Goal: Information Seeking & Learning: Learn about a topic

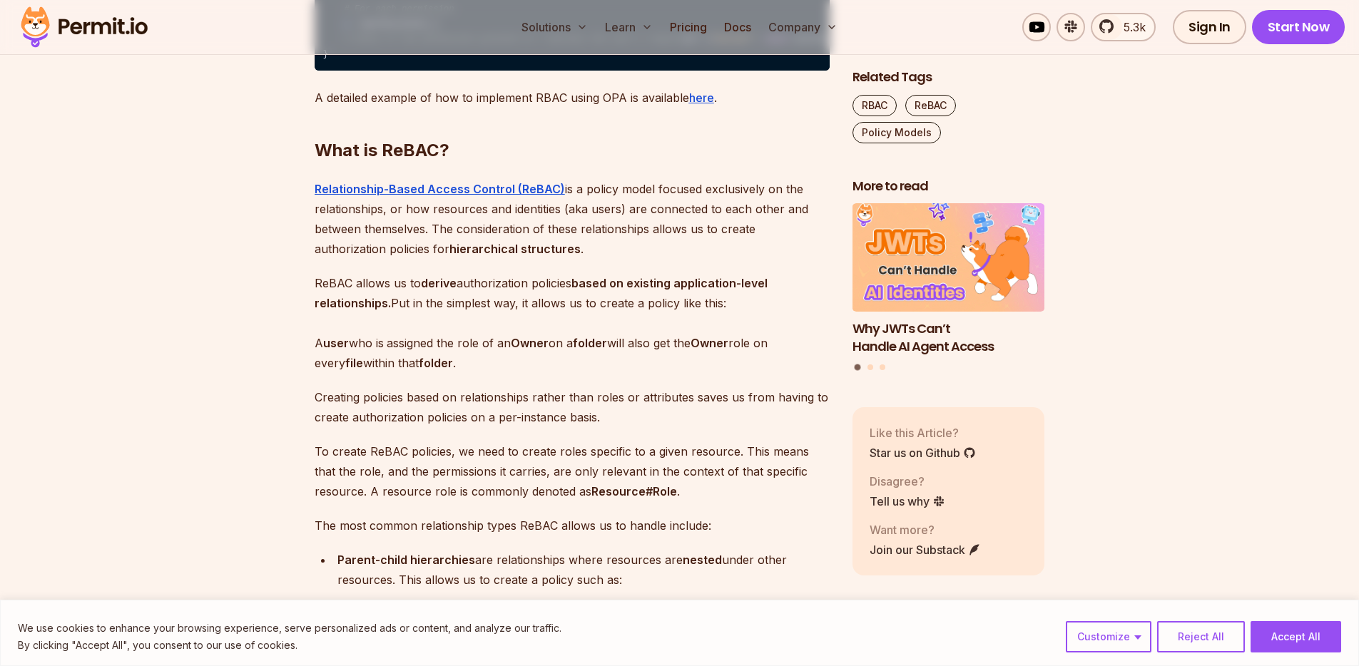
scroll to position [1742, 0]
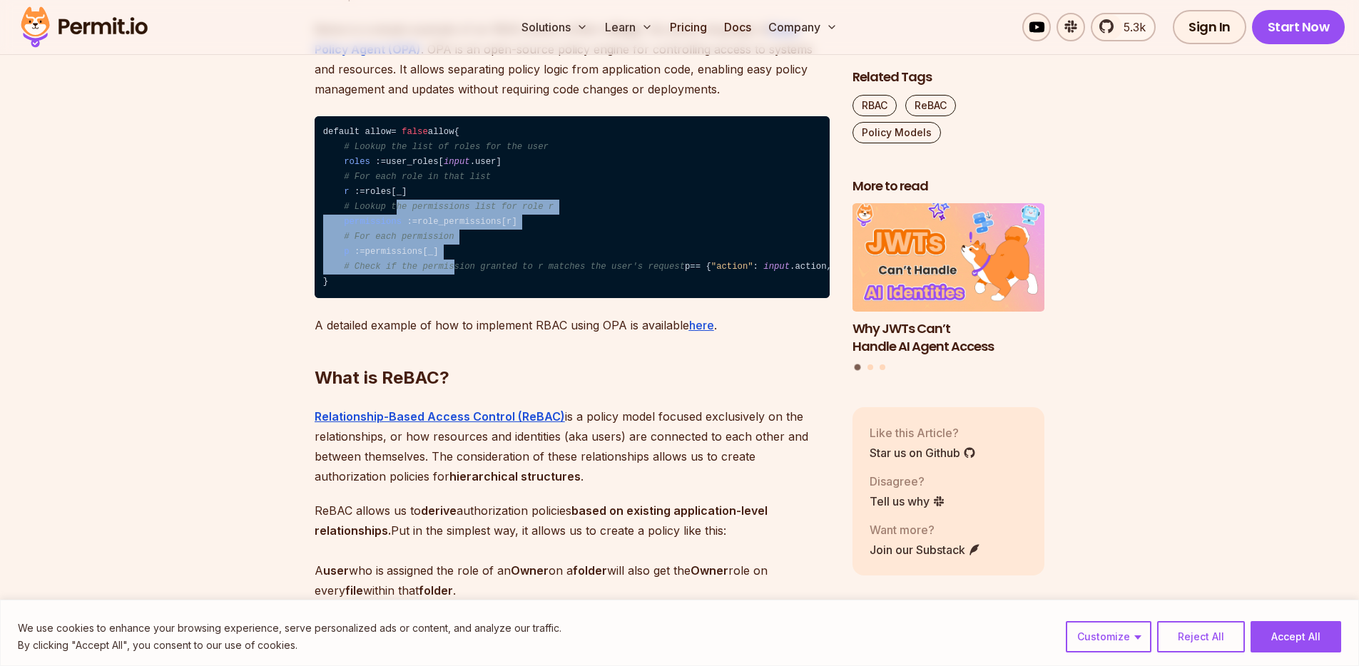
drag, startPoint x: 409, startPoint y: 291, endPoint x: 367, endPoint y: 254, distance: 56.1
click at [393, 278] on code "default allow = false allow { # Lookup the list of roles for the user roles : =…" at bounding box center [572, 207] width 515 height 183
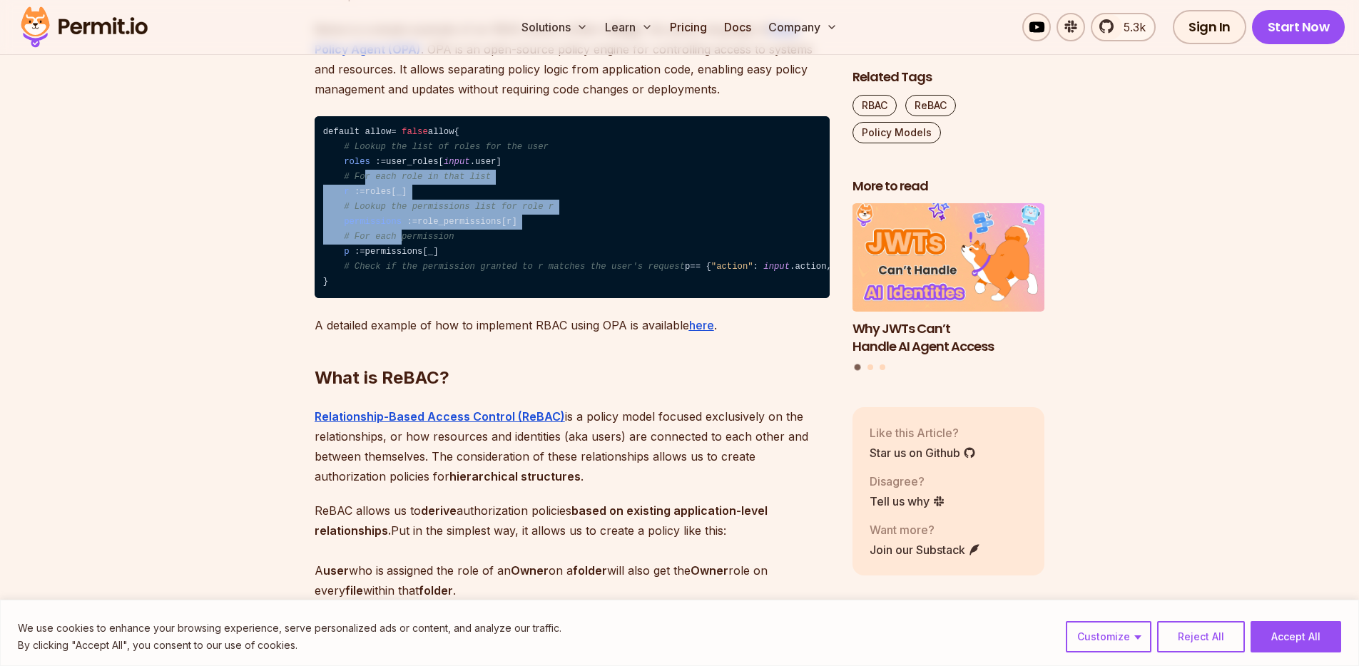
drag, startPoint x: 367, startPoint y: 254, endPoint x: 428, endPoint y: 337, distance: 103.6
click at [427, 299] on code "default allow = false allow { # Lookup the list of roles for the user roles : =…" at bounding box center [572, 207] width 515 height 183
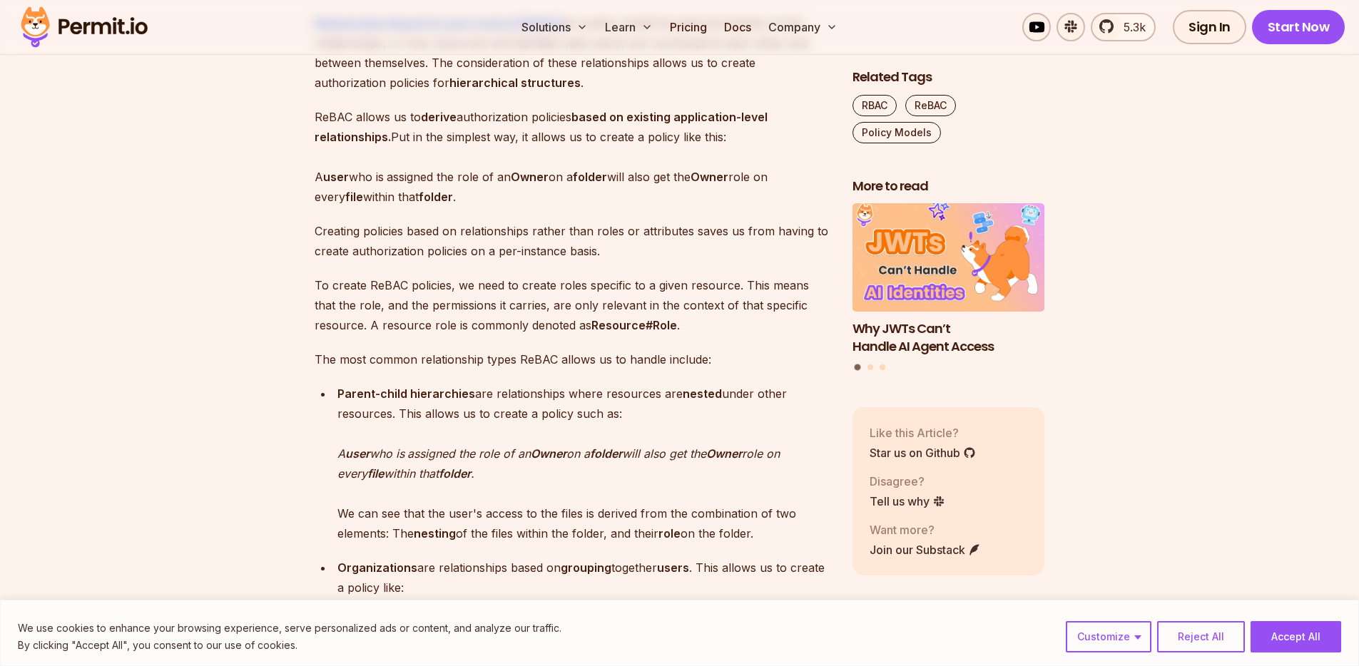
scroll to position [2135, 0]
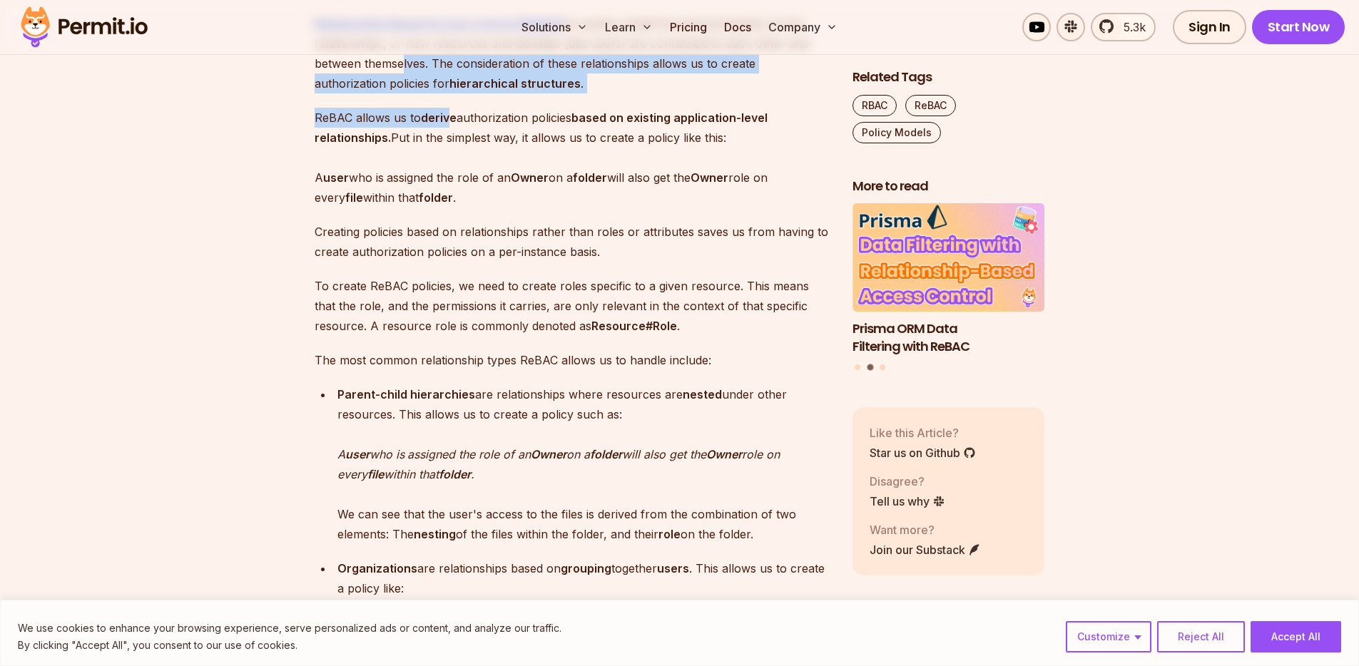
drag, startPoint x: 399, startPoint y: 139, endPoint x: 448, endPoint y: 213, distance: 88.0
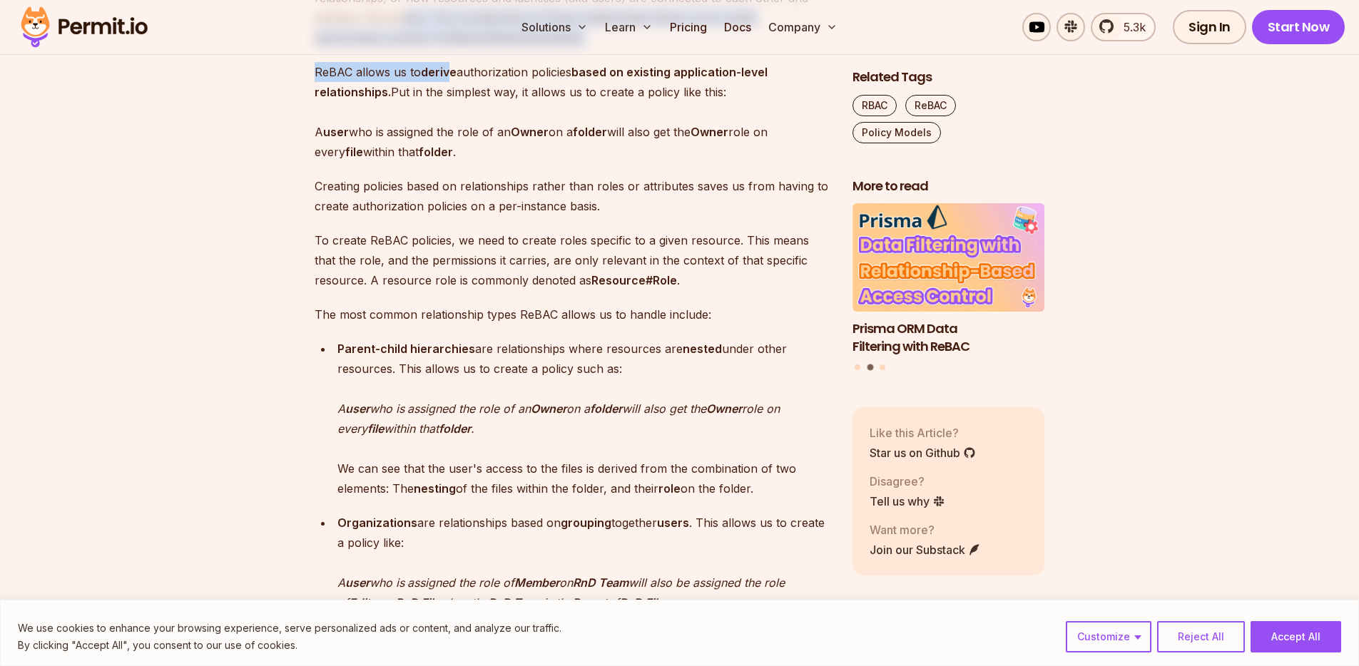
scroll to position [2310, 0]
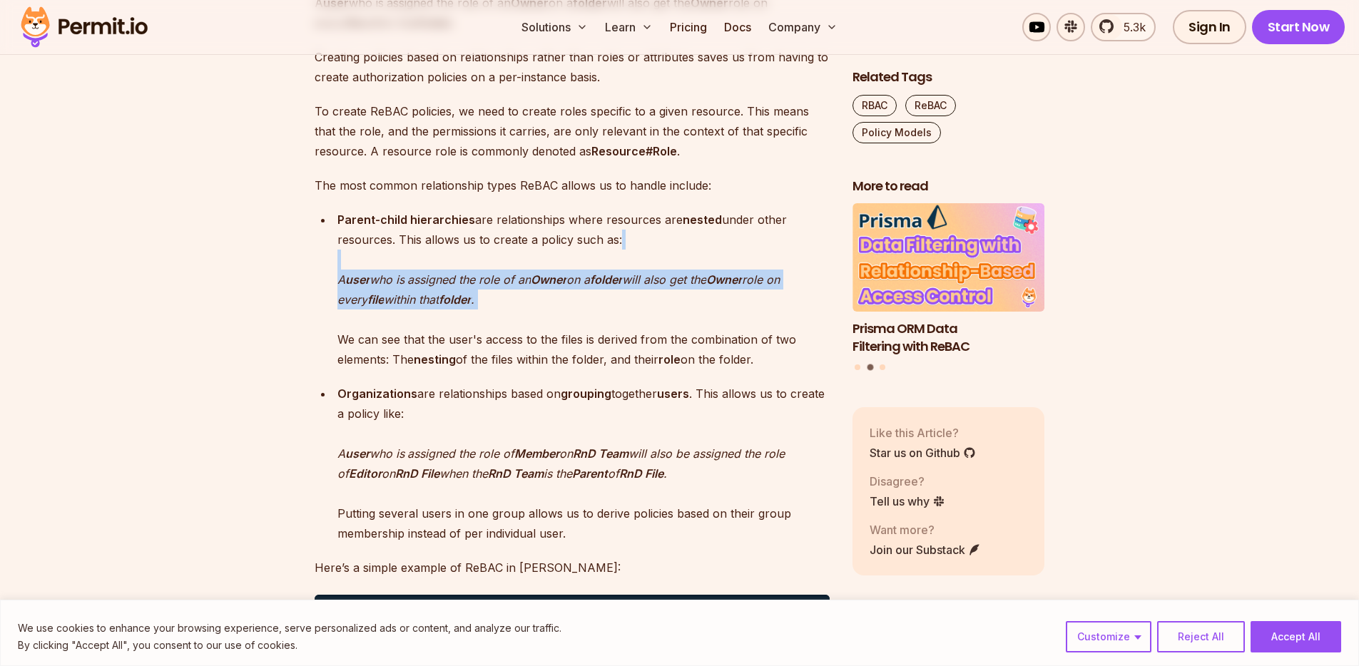
click at [485, 295] on p "Parent-child hierarchies are relationships where resources are nested under oth…" at bounding box center [583, 290] width 492 height 160
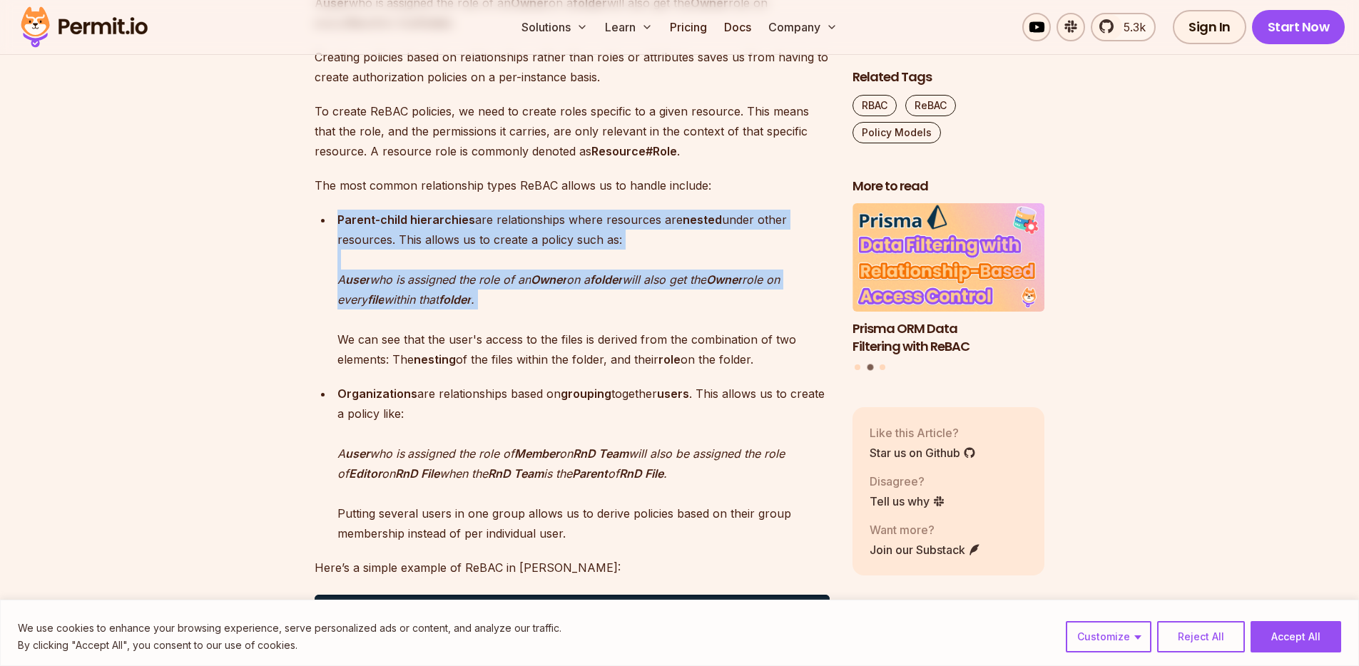
click at [436, 287] on em "assigned the role of an" at bounding box center [468, 279] width 123 height 14
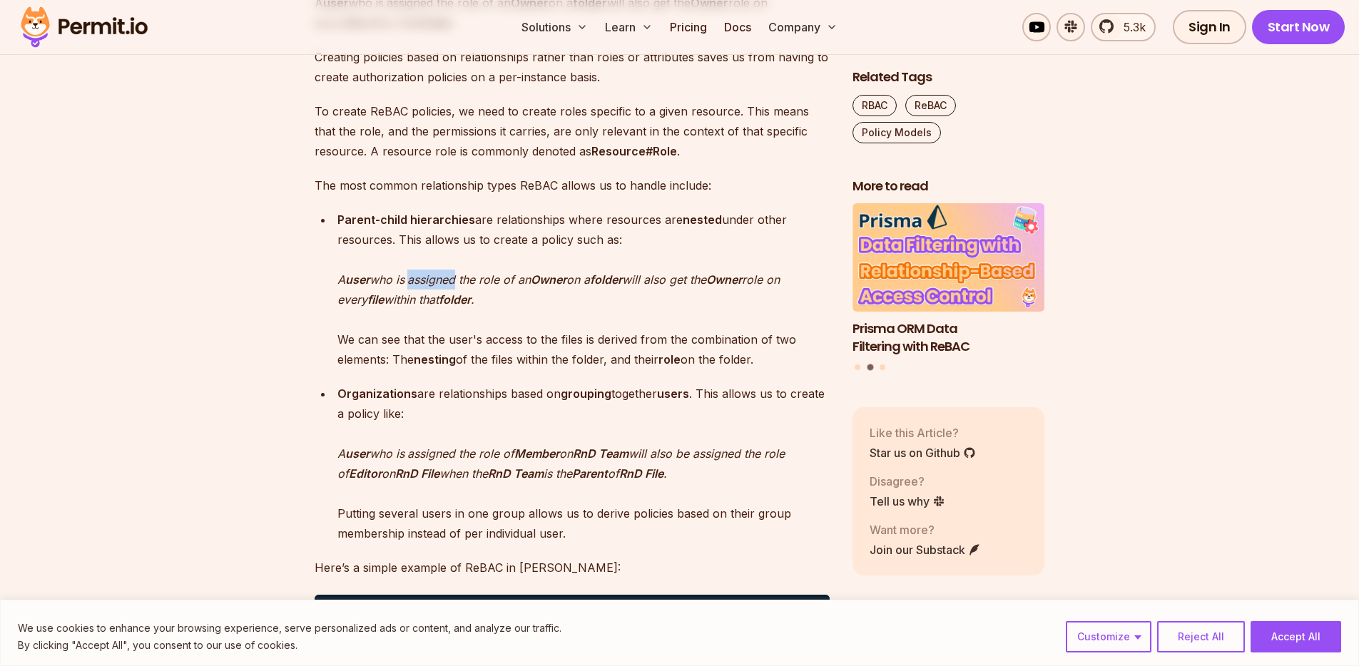
click at [436, 287] on em "assigned the role of an" at bounding box center [468, 279] width 123 height 14
click at [558, 369] on p "Parent-child hierarchies are relationships where resources are nested under oth…" at bounding box center [583, 290] width 492 height 160
click at [560, 287] on strong "Owner" at bounding box center [549, 279] width 36 height 14
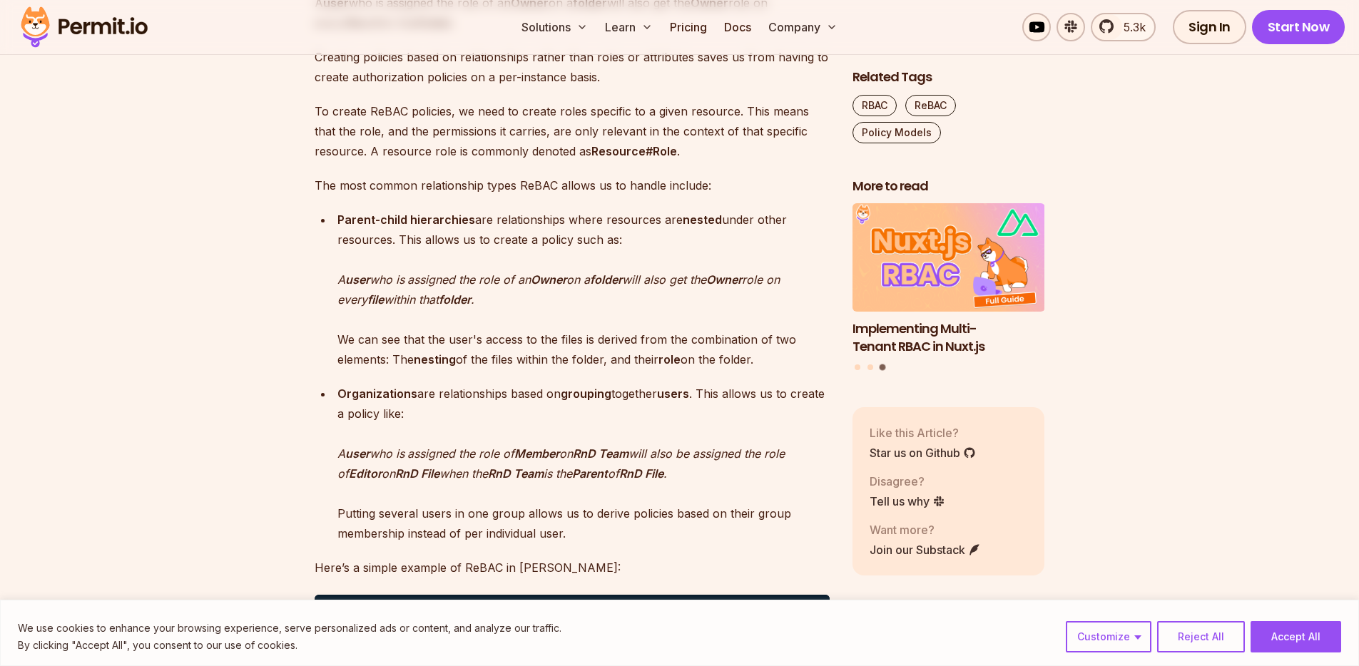
click at [621, 287] on strong "folder" at bounding box center [606, 279] width 32 height 14
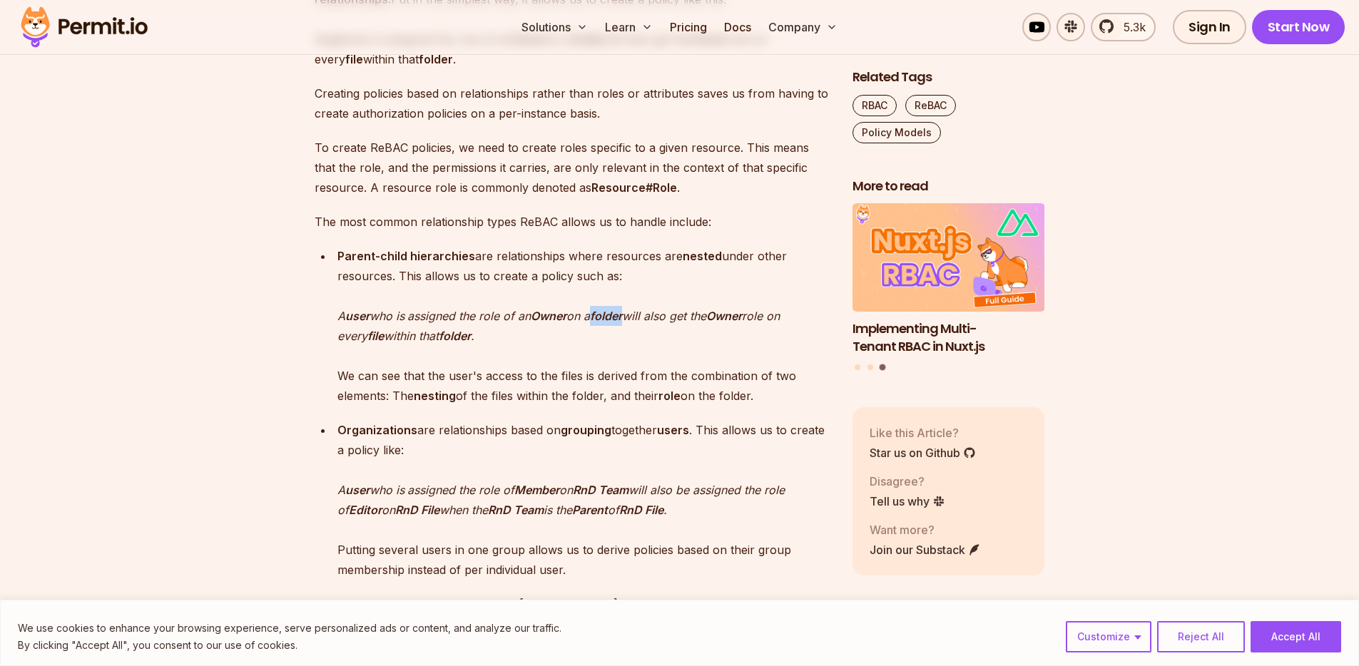
scroll to position [2205, 0]
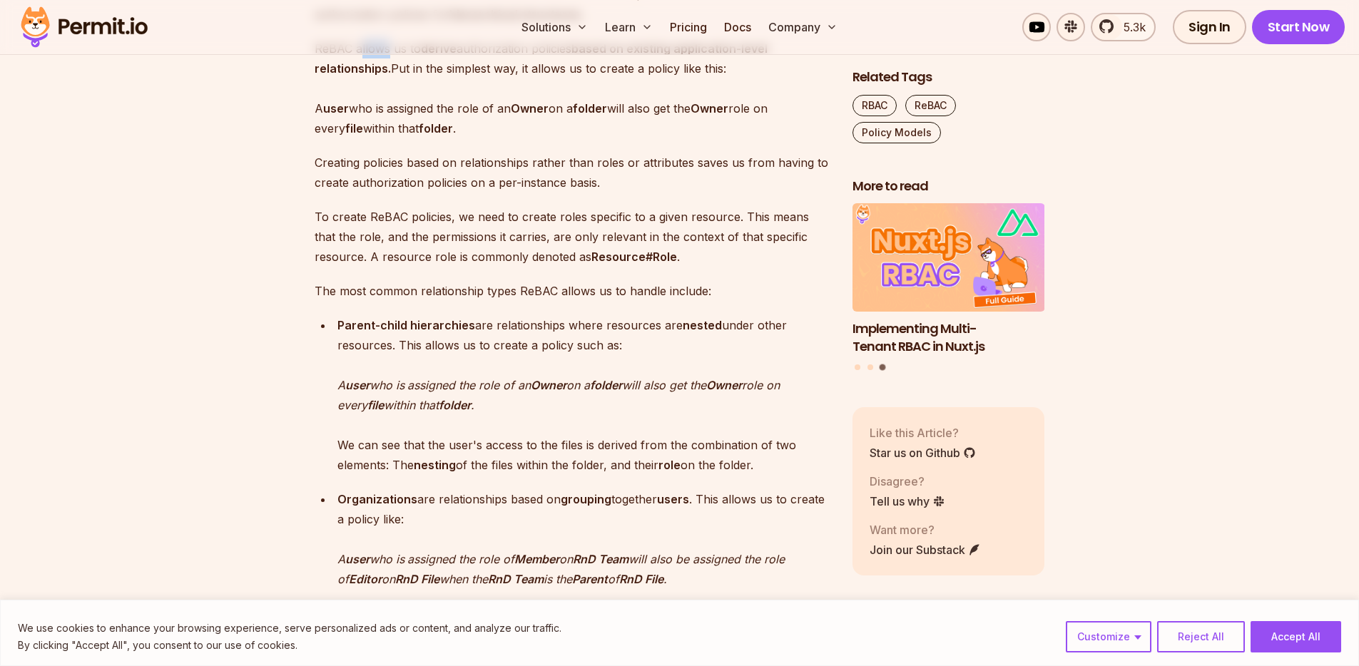
drag, startPoint x: 374, startPoint y: 141, endPoint x: 481, endPoint y: 159, distance: 109.2
click at [459, 138] on p "ReBAC allows us to derive authorization policies based on existing application-…" at bounding box center [572, 89] width 515 height 100
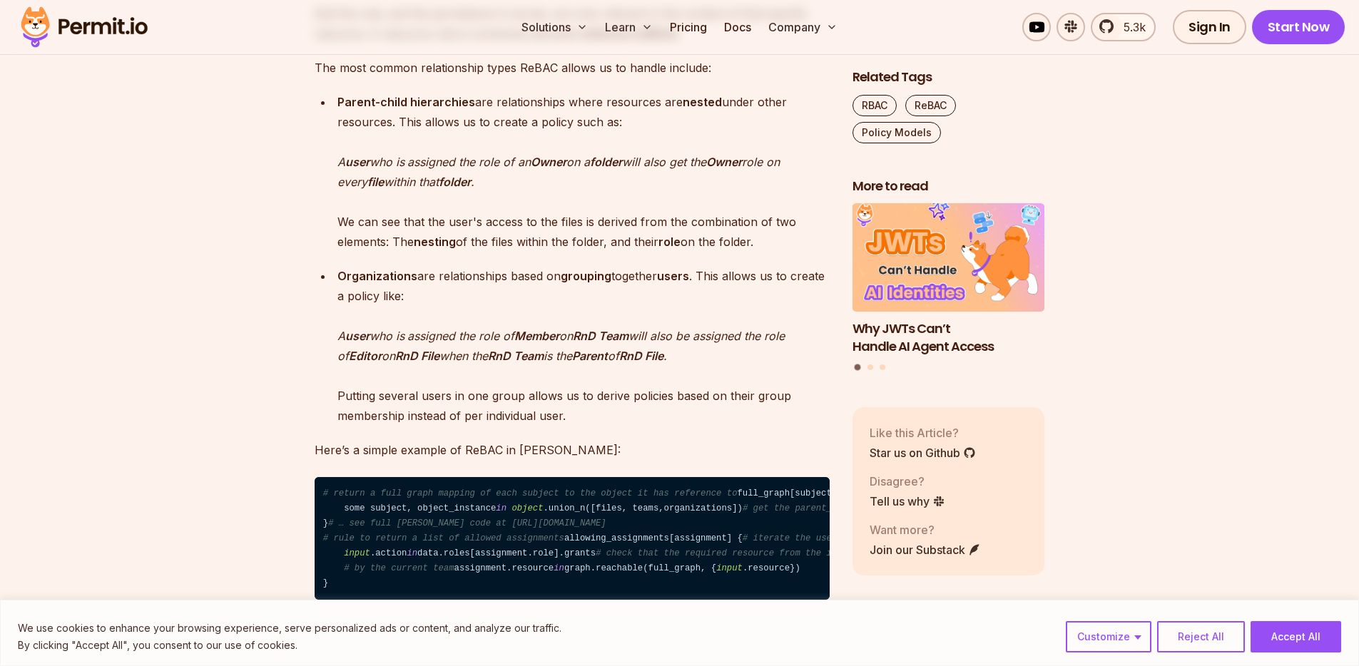
scroll to position [2433, 0]
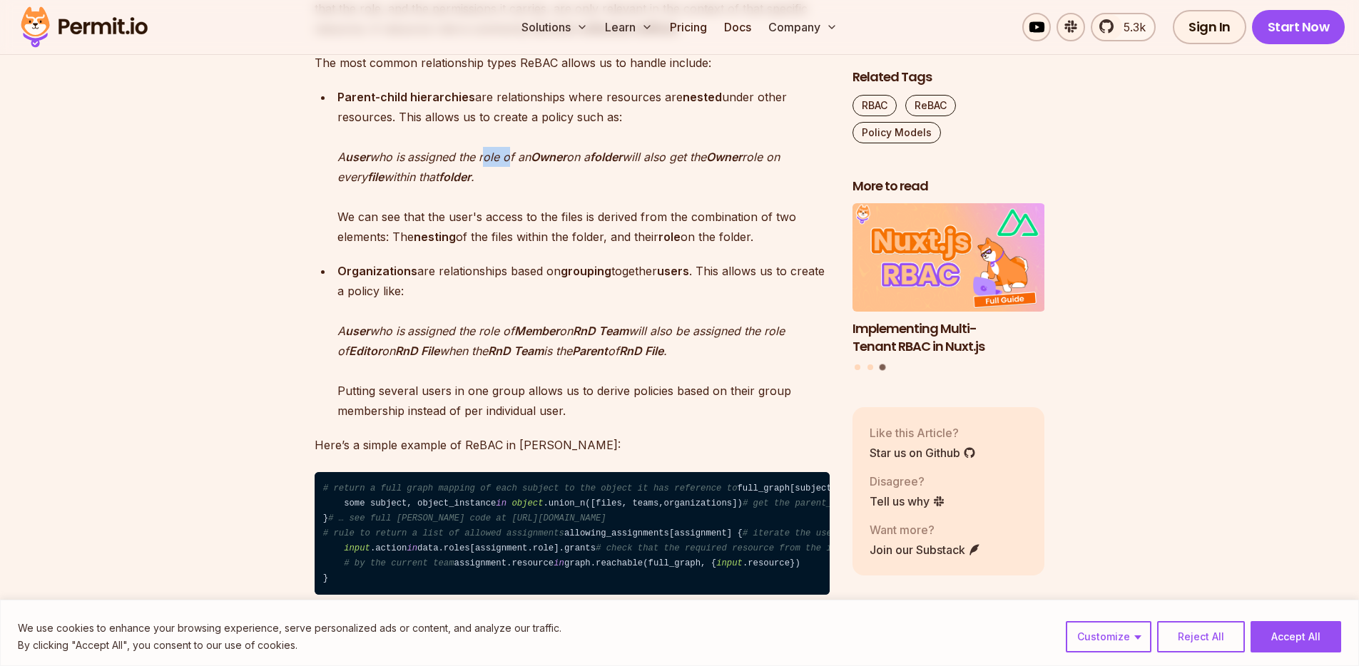
drag, startPoint x: 492, startPoint y: 250, endPoint x: 539, endPoint y: 248, distance: 46.4
click at [532, 247] on p "Parent-child hierarchies are relationships where resources are nested under oth…" at bounding box center [583, 167] width 492 height 160
drag, startPoint x: 557, startPoint y: 250, endPoint x: 515, endPoint y: 242, distance: 42.8
click at [544, 247] on p "Parent-child hierarchies are relationships where resources are nested under oth…" at bounding box center [583, 167] width 492 height 160
drag, startPoint x: 514, startPoint y: 241, endPoint x: 686, endPoint y: 238, distance: 172.6
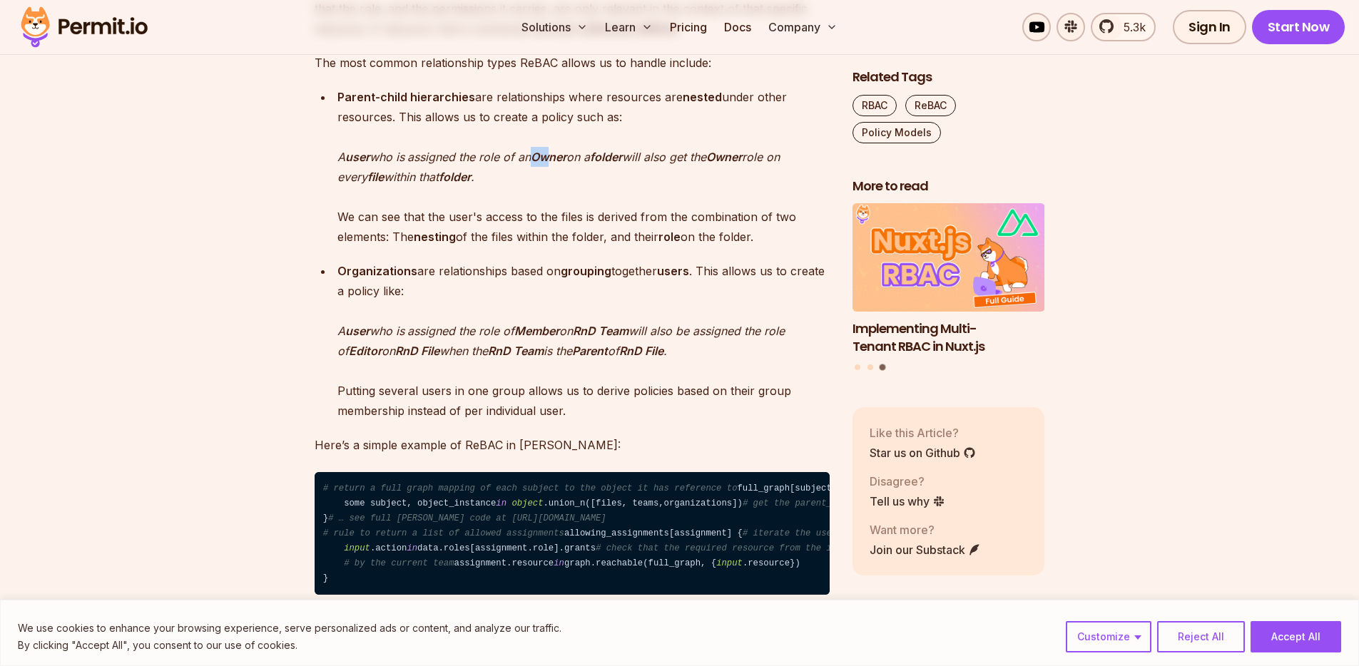
click at [613, 236] on p "Parent-child hierarchies are relationships where resources are nested under oth…" at bounding box center [583, 167] width 492 height 160
drag, startPoint x: 692, startPoint y: 238, endPoint x: 718, endPoint y: 238, distance: 25.7
click at [706, 164] on em "will also get the" at bounding box center [664, 157] width 84 height 14
drag, startPoint x: 394, startPoint y: 260, endPoint x: 426, endPoint y: 259, distance: 32.1
click at [424, 184] on em "within that" at bounding box center [411, 177] width 55 height 14
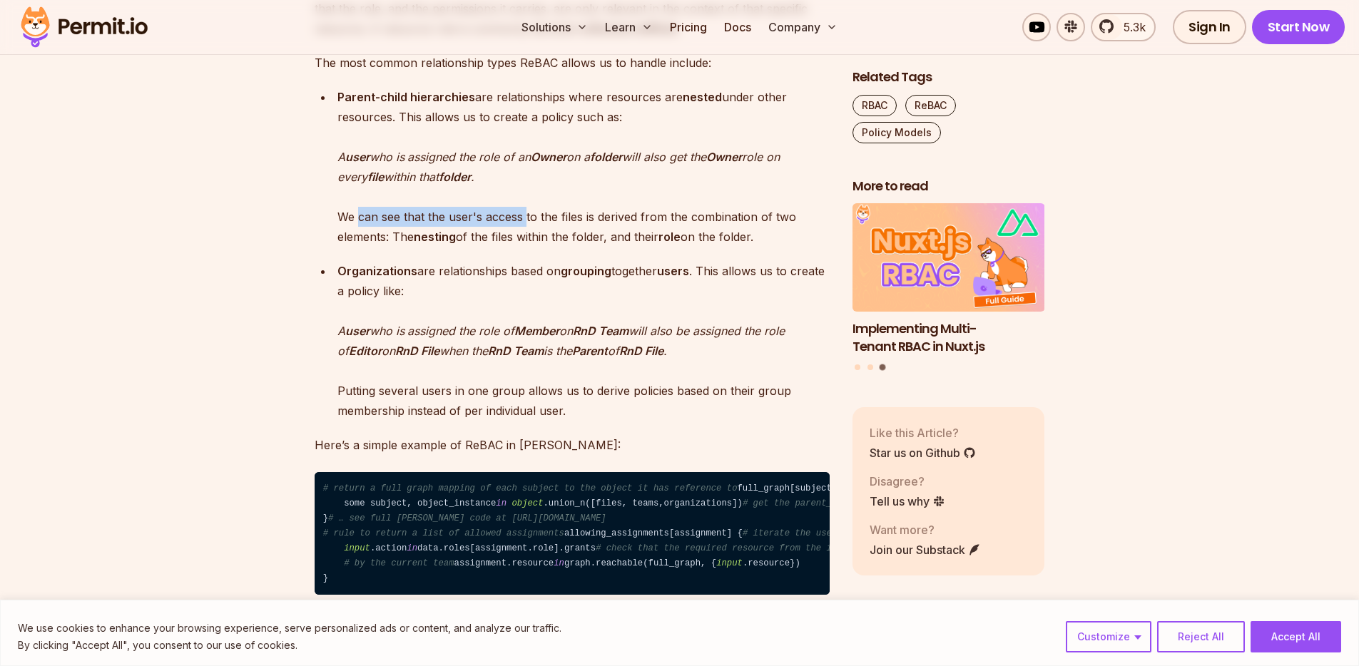
drag, startPoint x: 359, startPoint y: 310, endPoint x: 526, endPoint y: 299, distance: 166.6
click at [526, 247] on p "Parent-child hierarchies are relationships where resources are nested under oth…" at bounding box center [583, 167] width 492 height 160
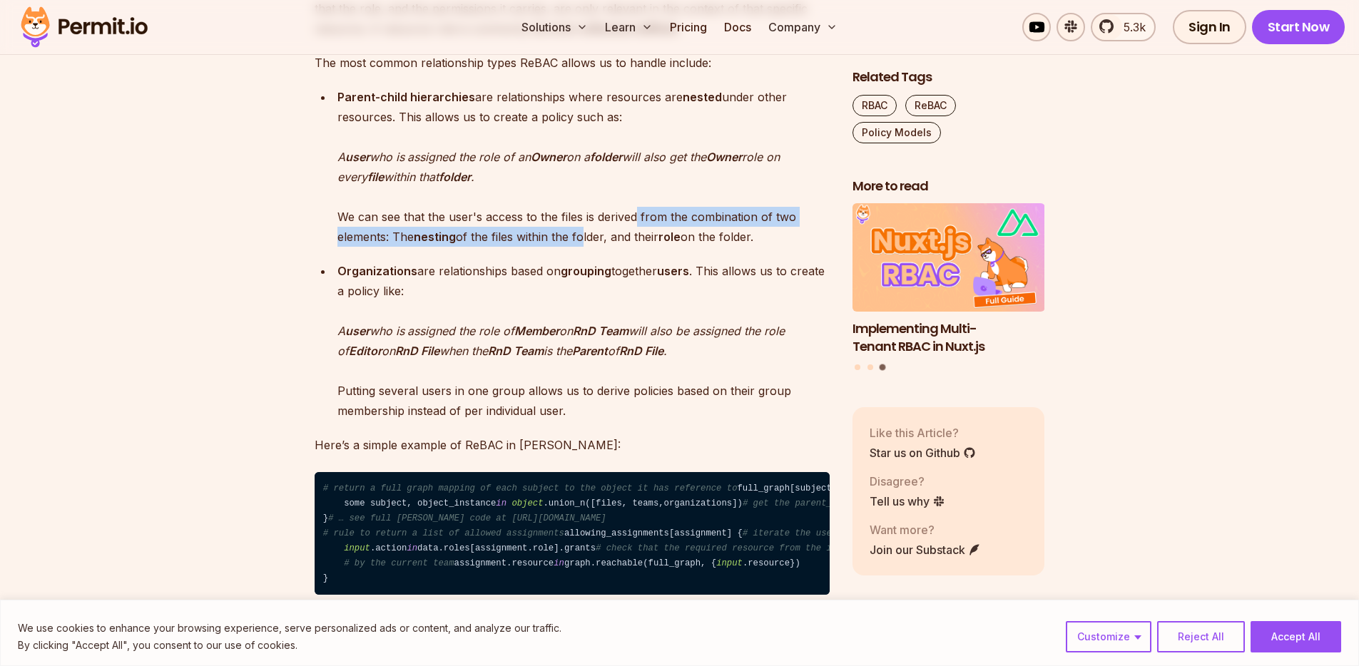
drag, startPoint x: 641, startPoint y: 311, endPoint x: 441, endPoint y: 307, distance: 200.5
click at [530, 247] on p "Parent-child hierarchies are relationships where resources are nested under oth…" at bounding box center [583, 167] width 492 height 160
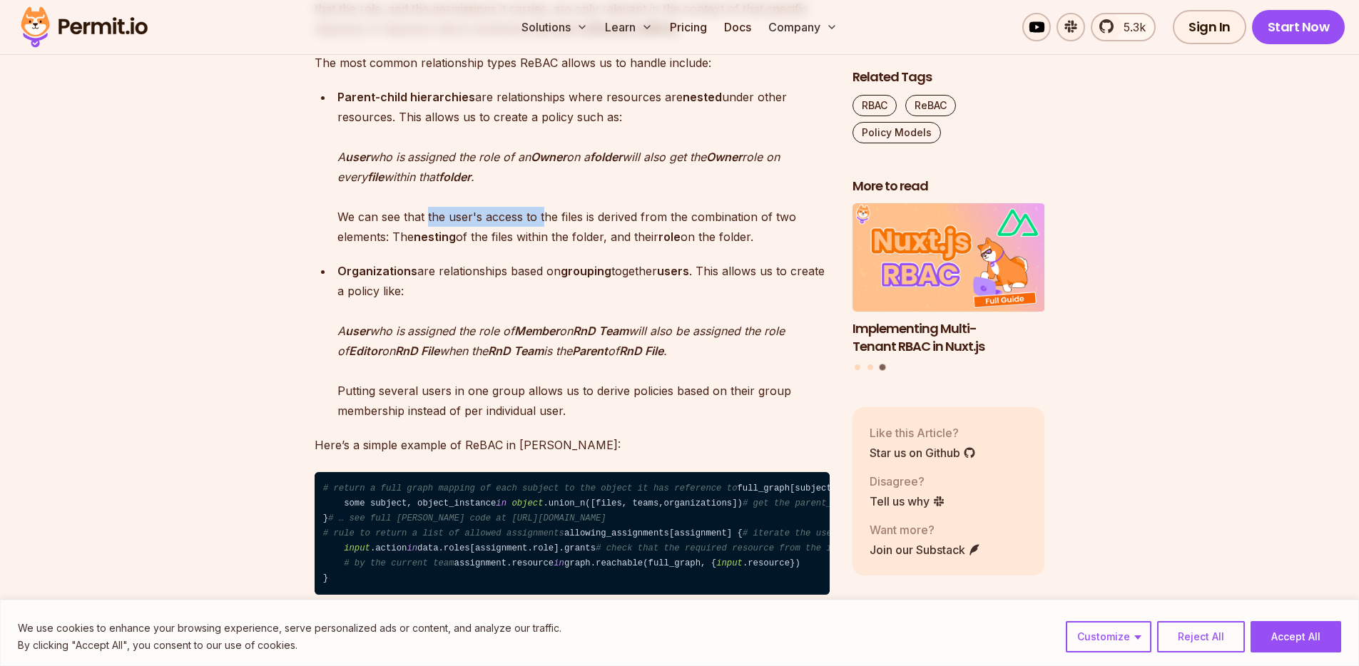
drag, startPoint x: 438, startPoint y: 301, endPoint x: 581, endPoint y: 300, distance: 142.7
click at [568, 247] on p "Parent-child hierarchies are relationships where resources are nested under oth…" at bounding box center [583, 167] width 492 height 160
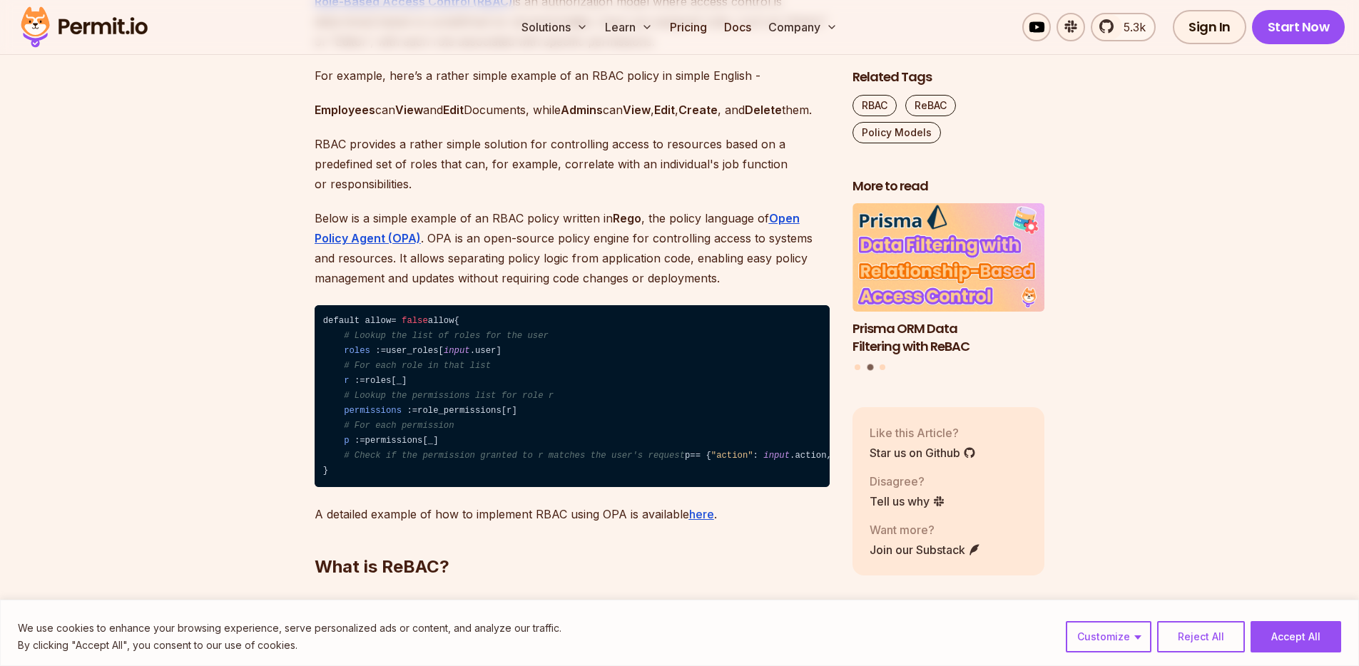
scroll to position [1549, 0]
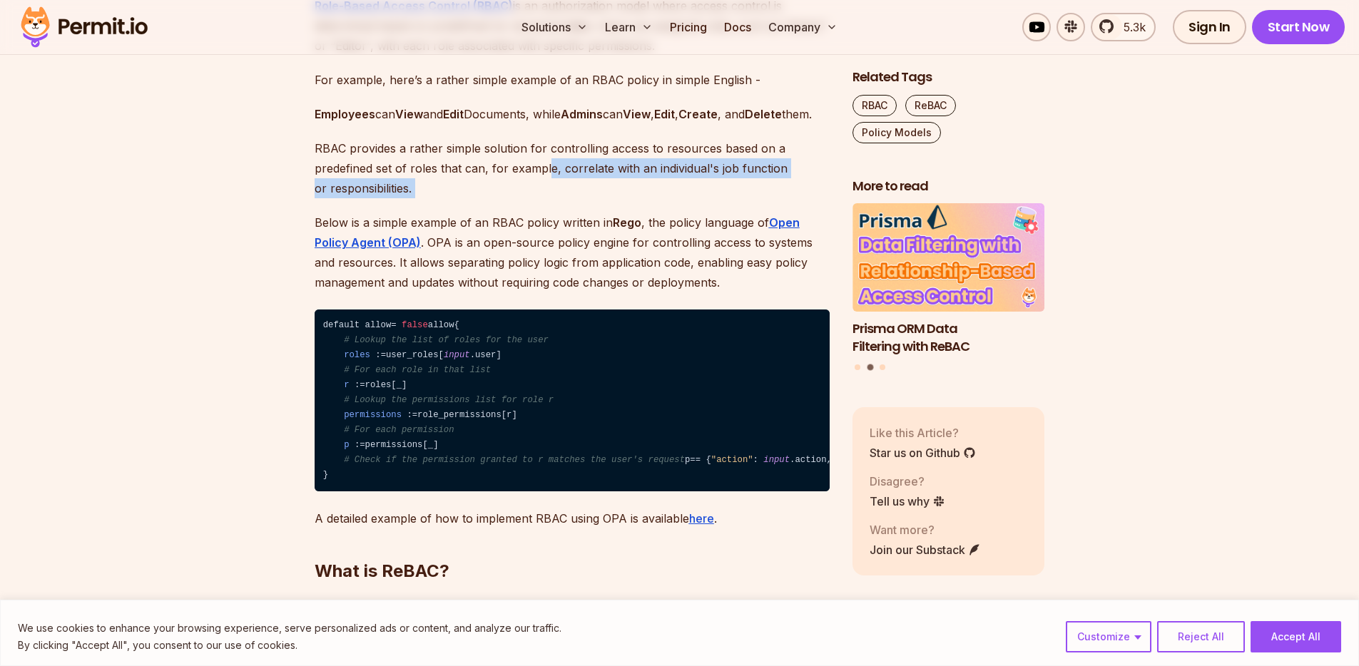
drag, startPoint x: 558, startPoint y: 238, endPoint x: 504, endPoint y: 182, distance: 78.2
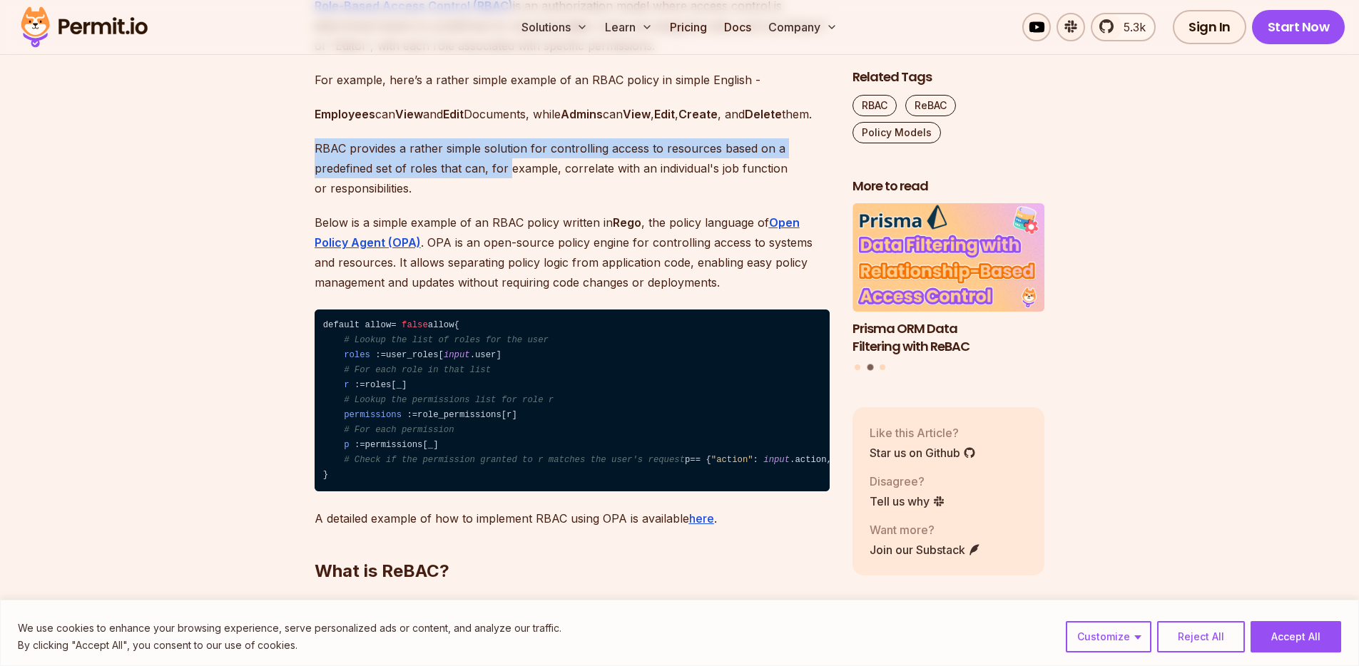
drag, startPoint x: 496, startPoint y: 176, endPoint x: 540, endPoint y: 282, distance: 115.1
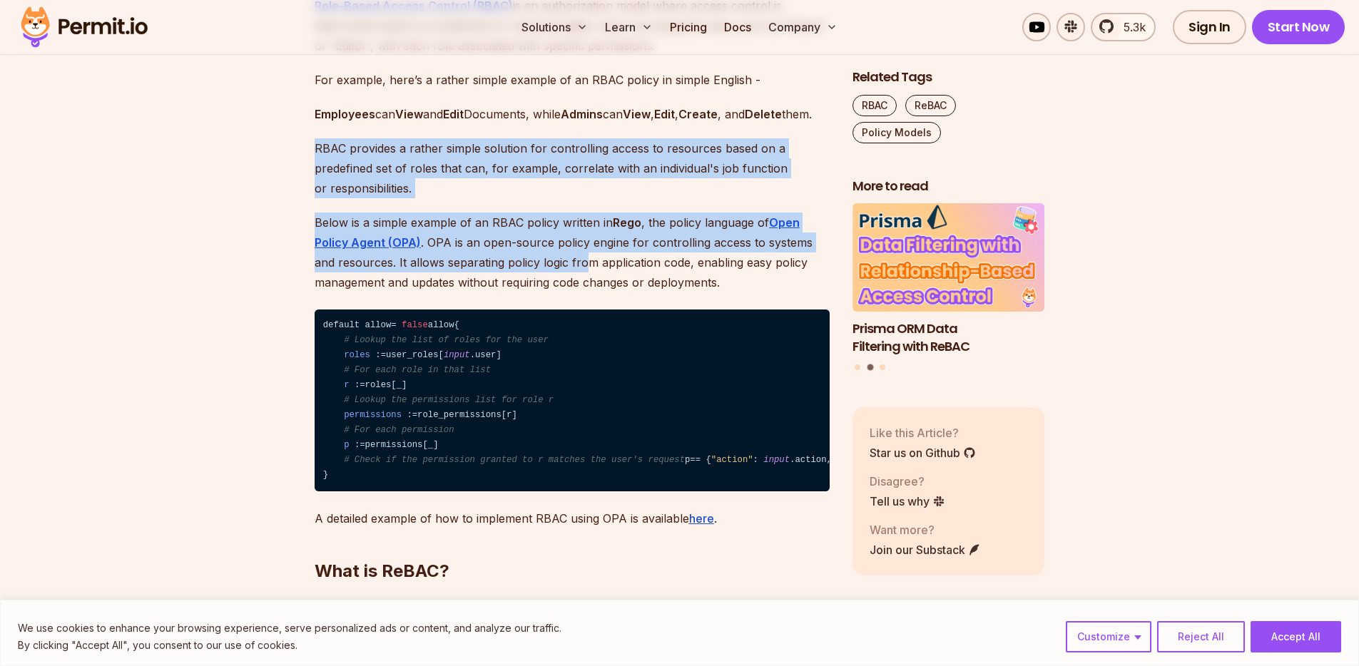
drag, startPoint x: 561, startPoint y: 312, endPoint x: 515, endPoint y: 170, distance: 148.4
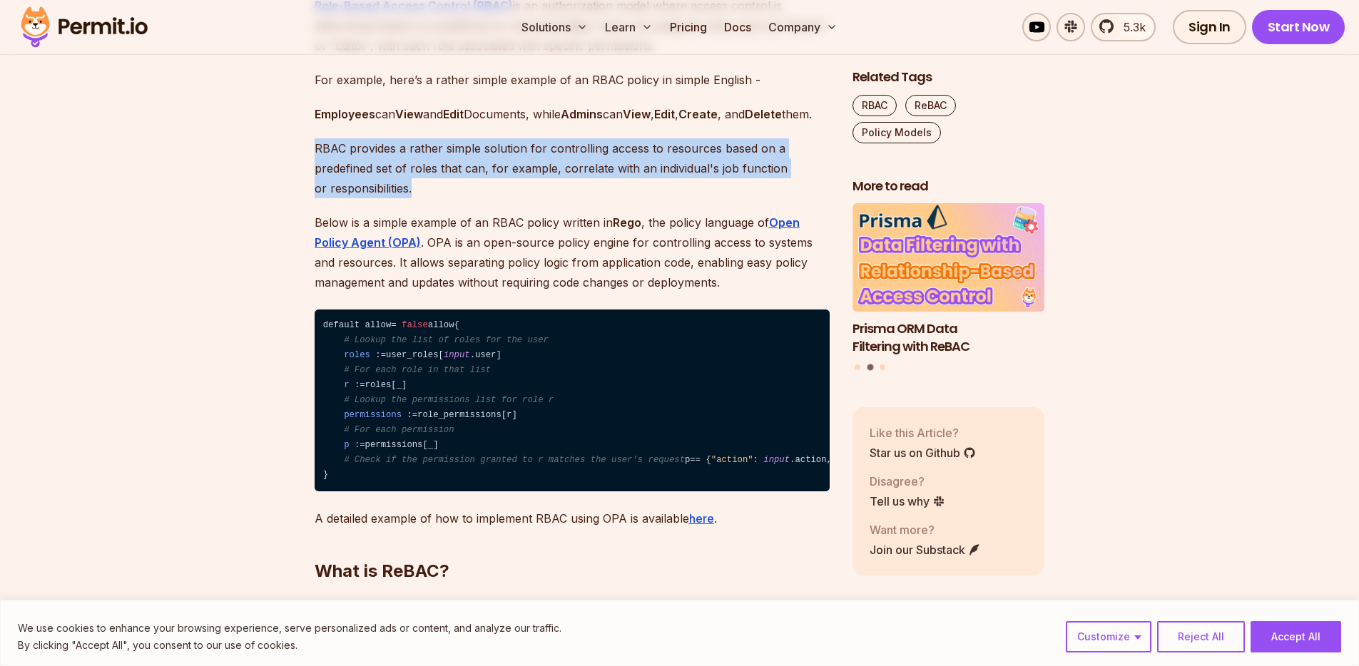
drag, startPoint x: 515, startPoint y: 170, endPoint x: 605, endPoint y: 309, distance: 165.0
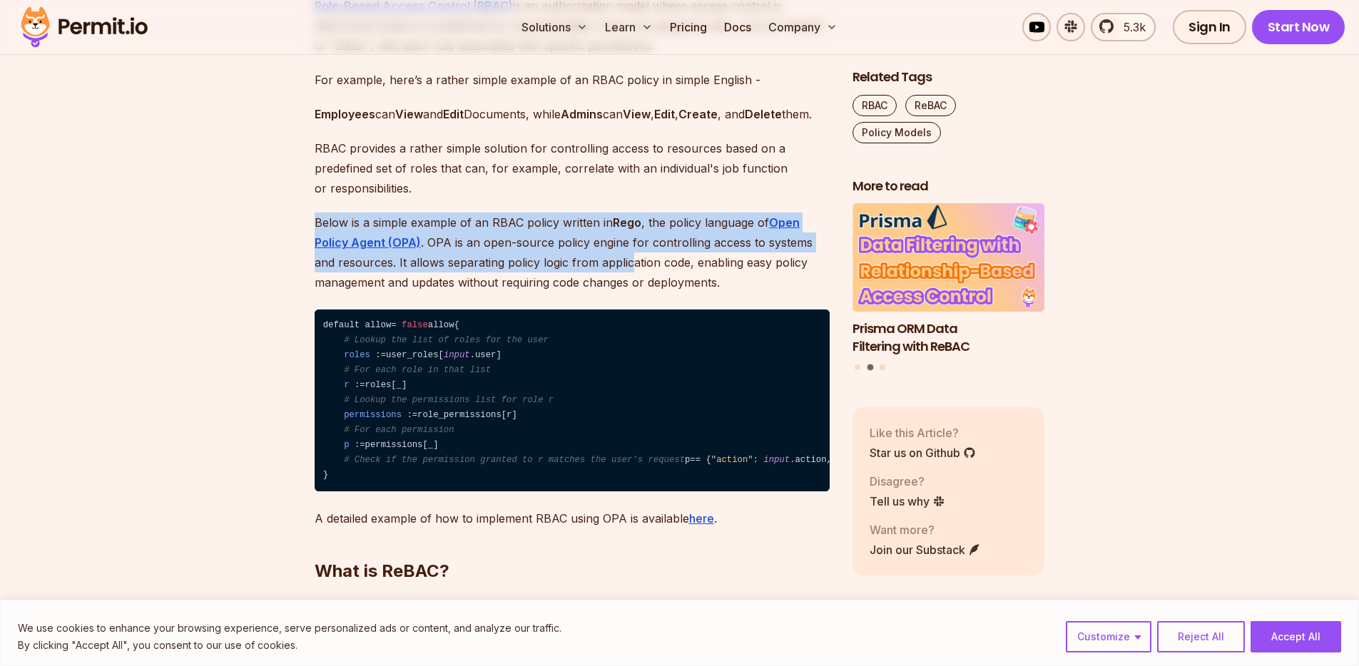
drag, startPoint x: 605, startPoint y: 309, endPoint x: 558, endPoint y: 194, distance: 124.1
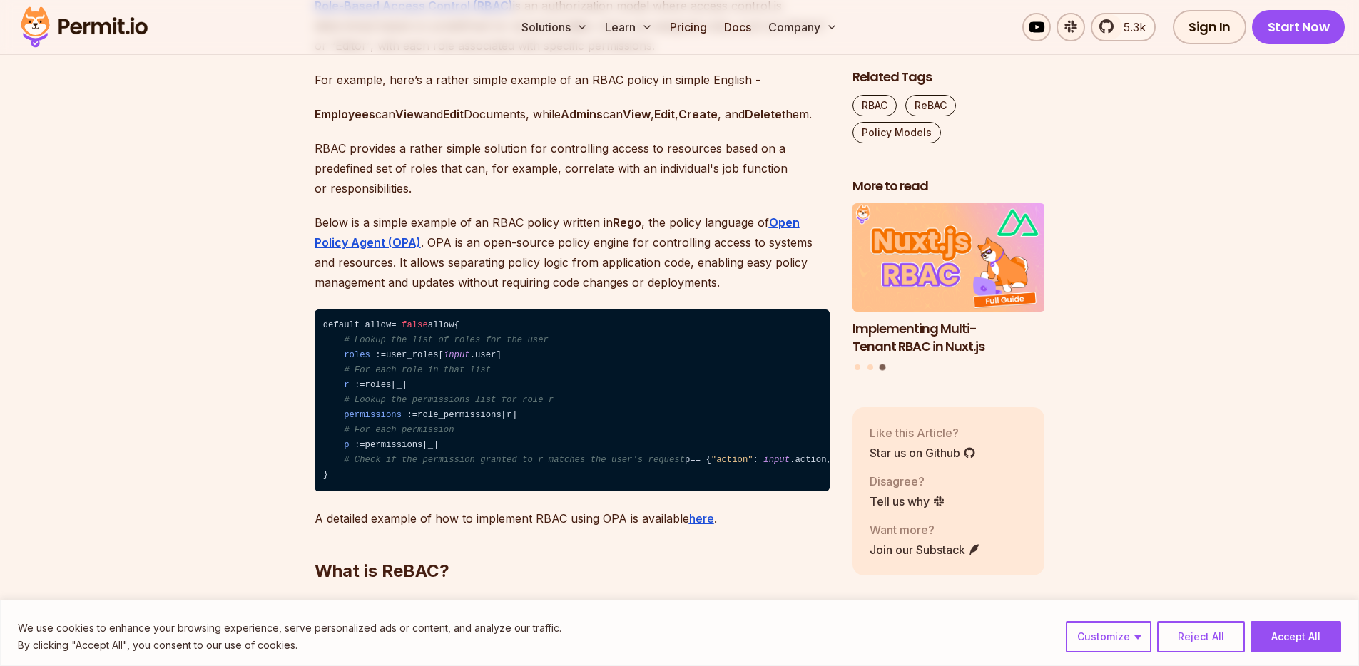
click at [540, 124] on p "Employees can View and Edit Documents, while Admins can View , Edit , Create , …" at bounding box center [572, 114] width 515 height 20
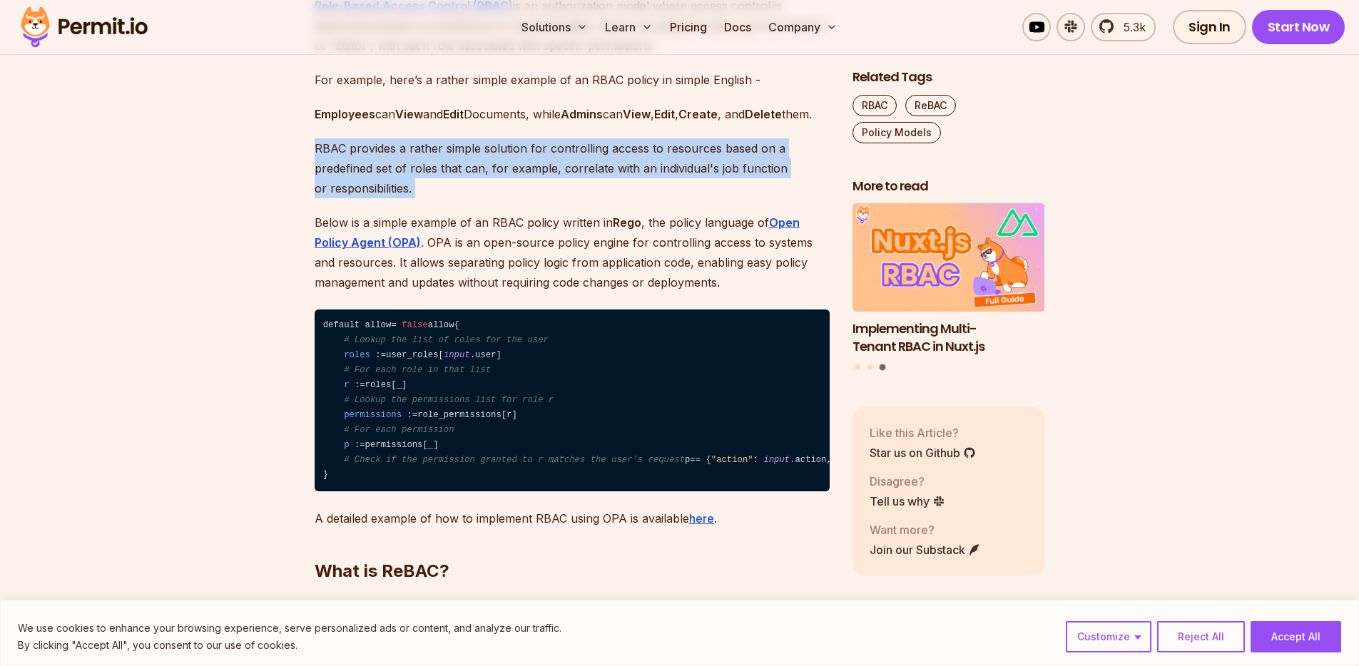
drag, startPoint x: 623, startPoint y: 310, endPoint x: 634, endPoint y: 324, distance: 17.8
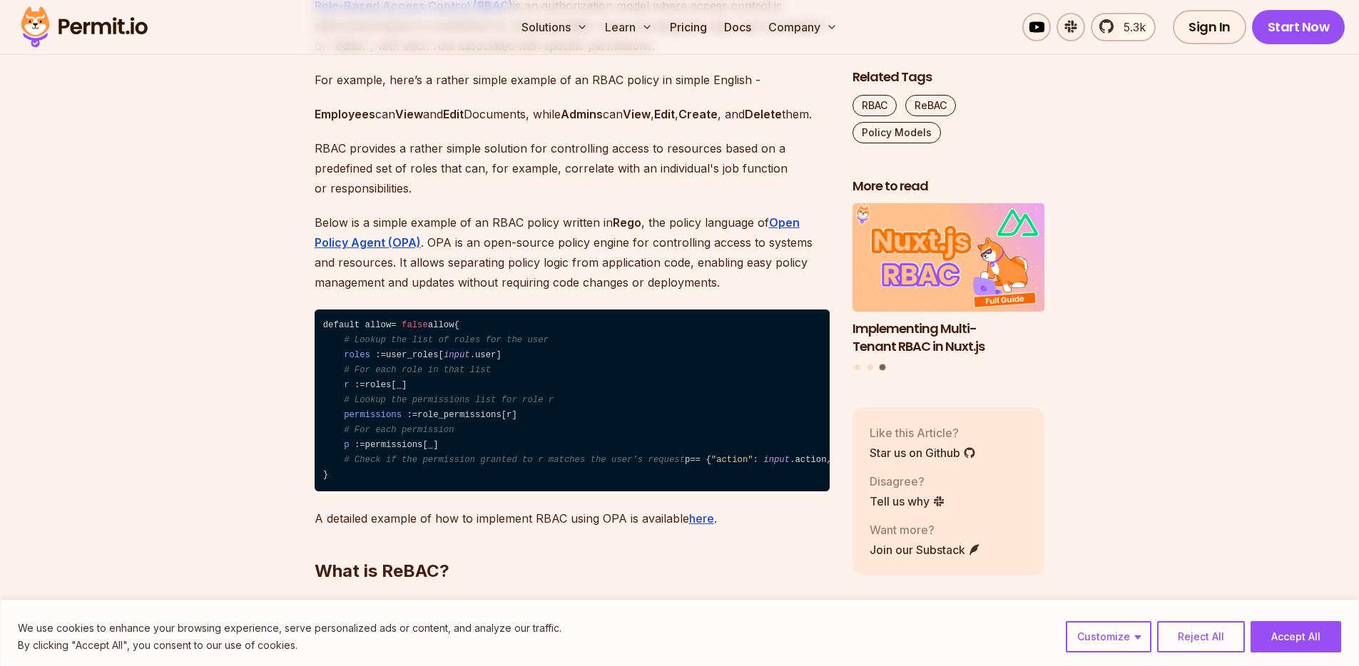
click at [634, 292] on p "Below is a simple example of an RBAC policy written in Rego , the policy langua…" at bounding box center [572, 253] width 515 height 80
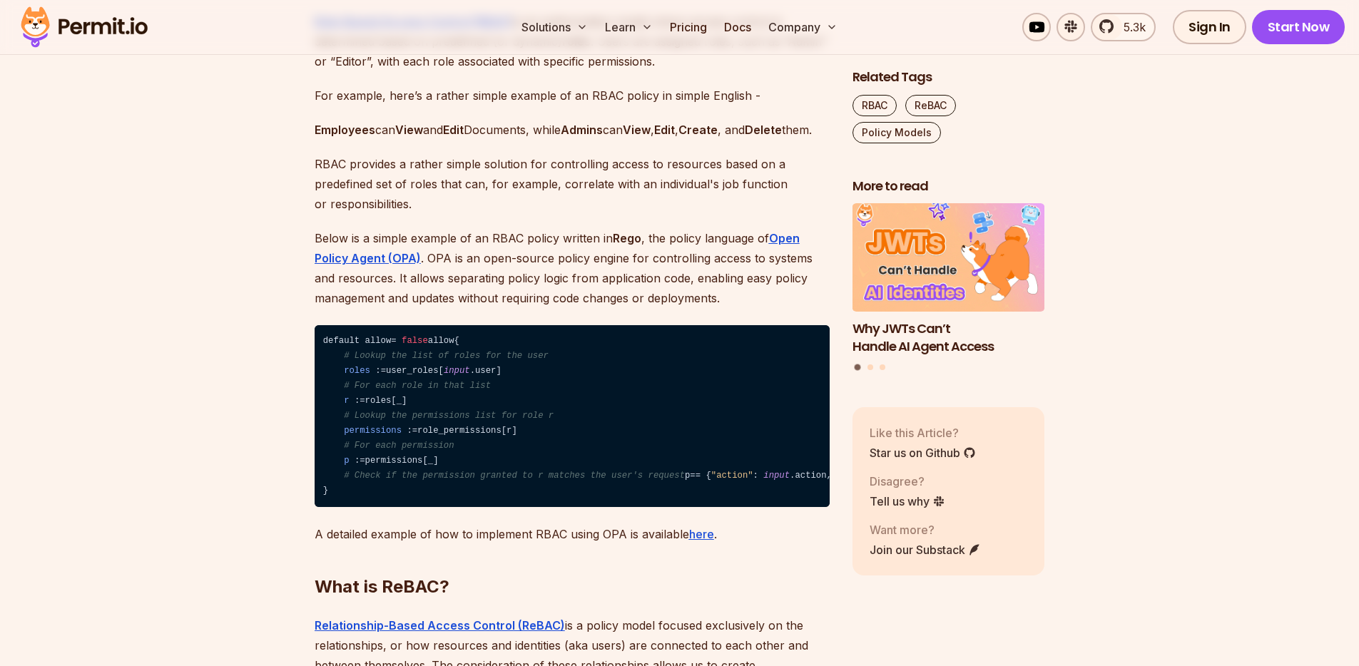
scroll to position [1549, 0]
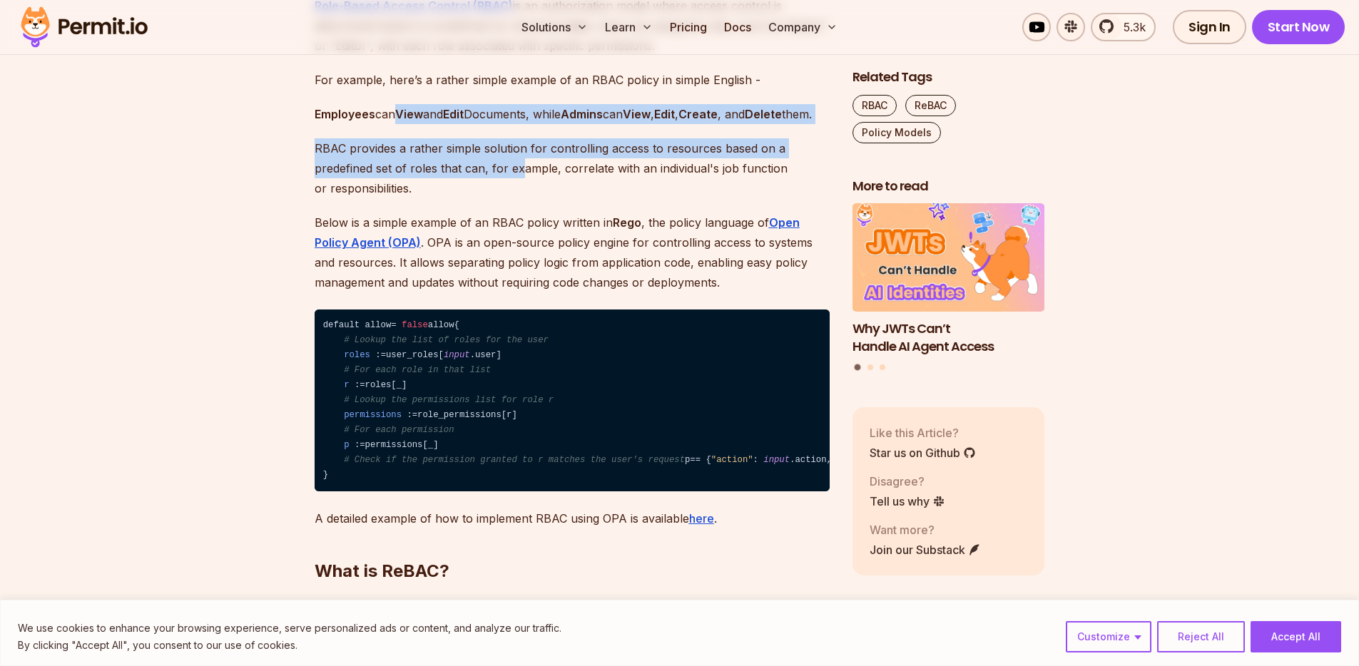
drag, startPoint x: 432, startPoint y: 163, endPoint x: 520, endPoint y: 225, distance: 107.0
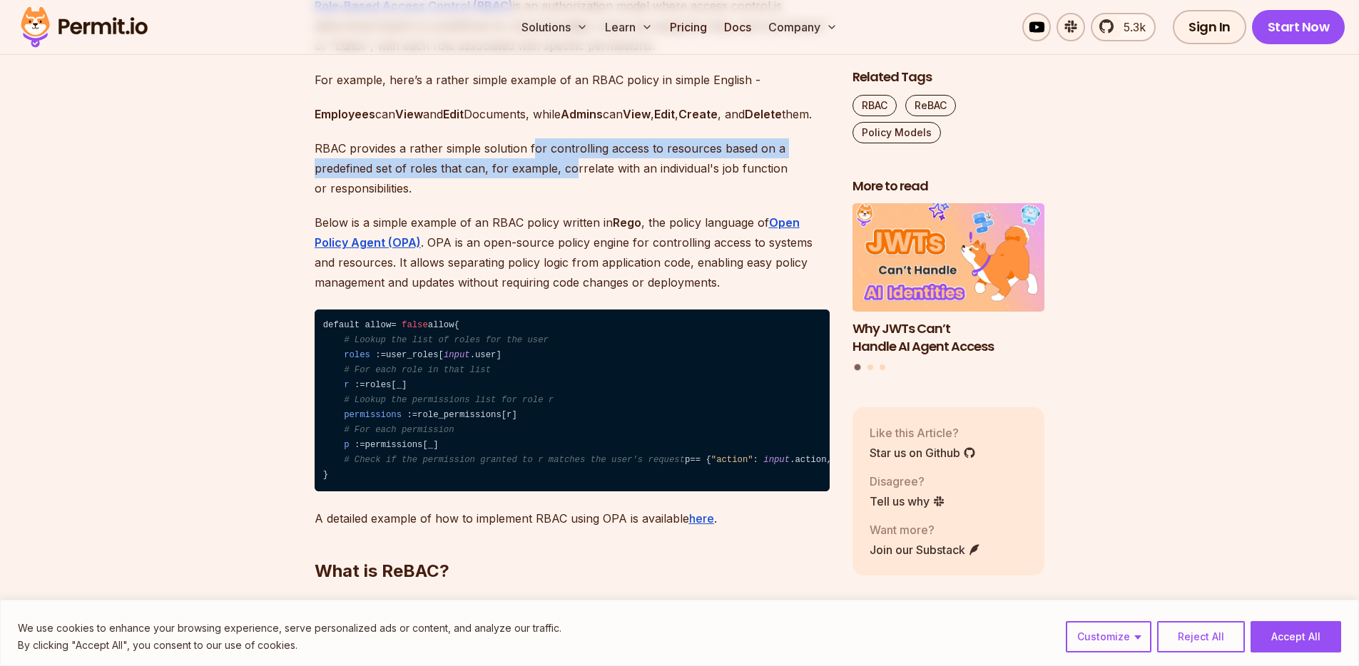
drag, startPoint x: 563, startPoint y: 226, endPoint x: 481, endPoint y: 195, distance: 87.8
click at [522, 198] on p "RBAC provides a rather simple solution for controlling access to resources base…" at bounding box center [572, 168] width 515 height 60
drag, startPoint x: 480, startPoint y: 195, endPoint x: 517, endPoint y: 223, distance: 46.4
click at [509, 198] on p "RBAC provides a rather simple solution for controlling access to resources base…" at bounding box center [572, 168] width 515 height 60
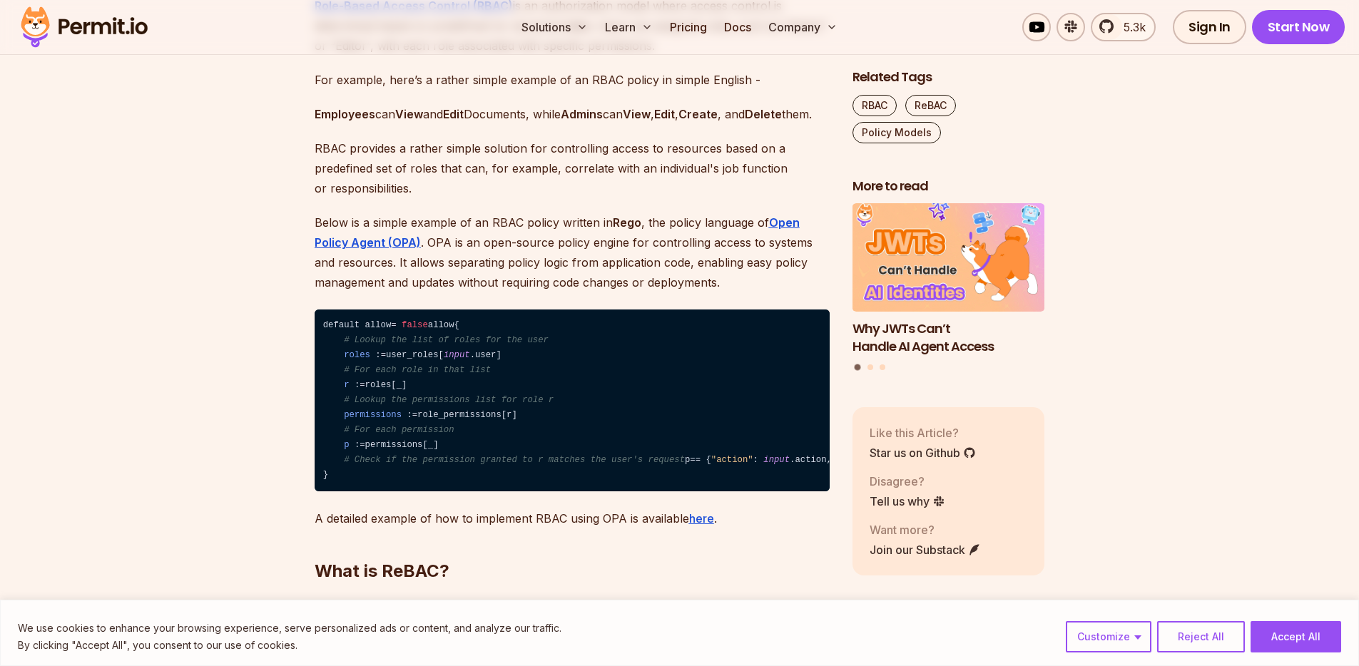
click at [526, 198] on p "RBAC provides a rather simple solution for controlling access to resources base…" at bounding box center [572, 168] width 515 height 60
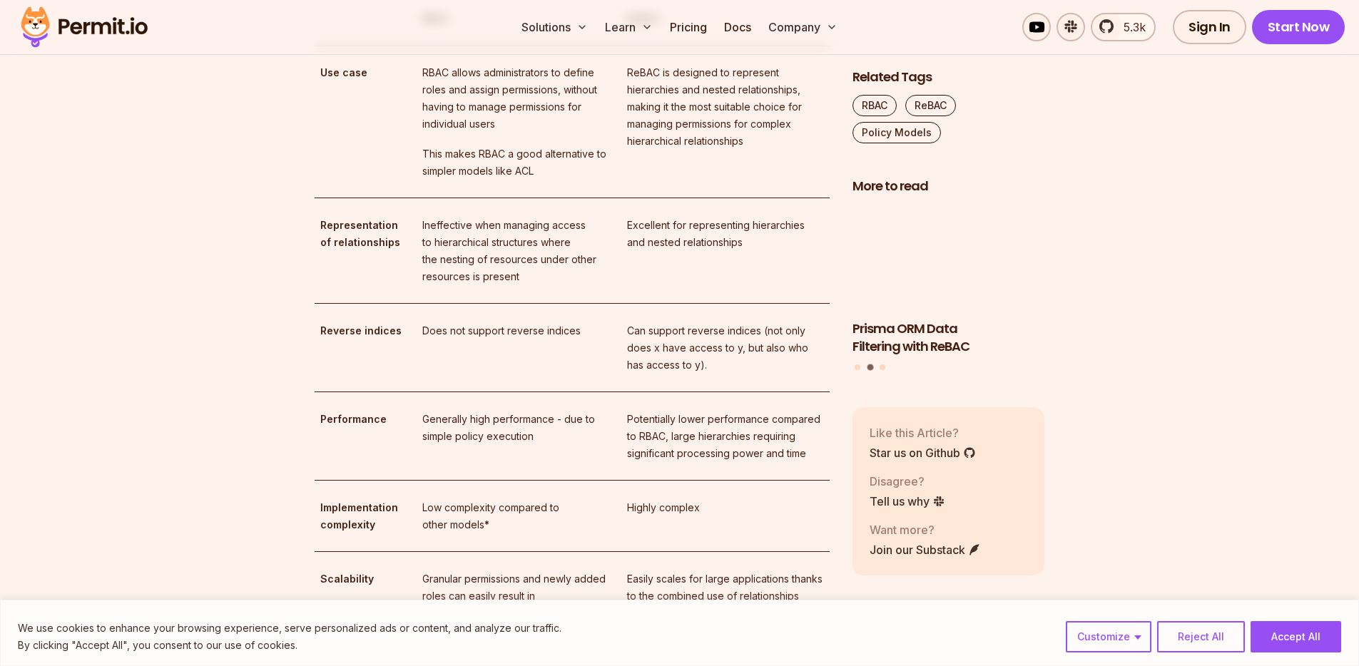
scroll to position [2902, 0]
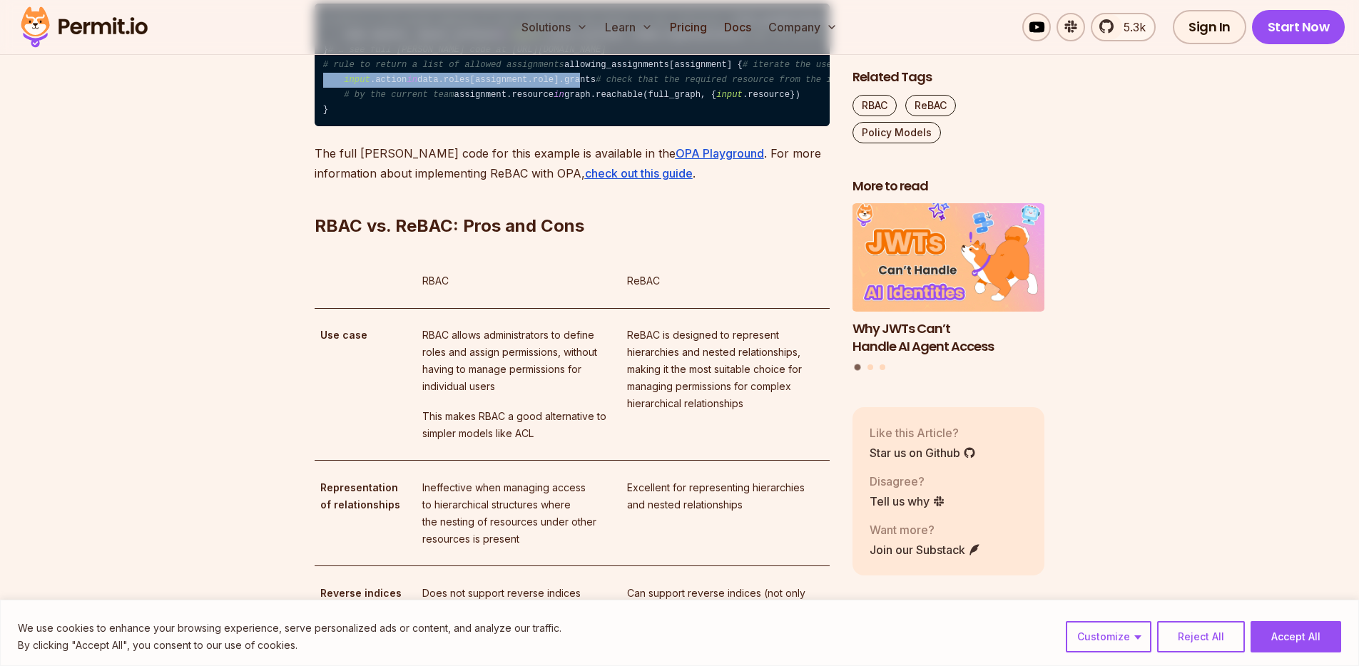
drag, startPoint x: 529, startPoint y: 275, endPoint x: 679, endPoint y: 280, distance: 149.9
click at [643, 126] on code "# return a full graph mapping of each subject to the object it has reference to…" at bounding box center [572, 65] width 515 height 123
drag, startPoint x: 679, startPoint y: 280, endPoint x: 504, endPoint y: 273, distance: 174.9
click at [601, 126] on code "# return a full graph mapping of each subject to the object it has reference to…" at bounding box center [572, 65] width 515 height 123
drag, startPoint x: 420, startPoint y: 273, endPoint x: 523, endPoint y: 278, distance: 102.8
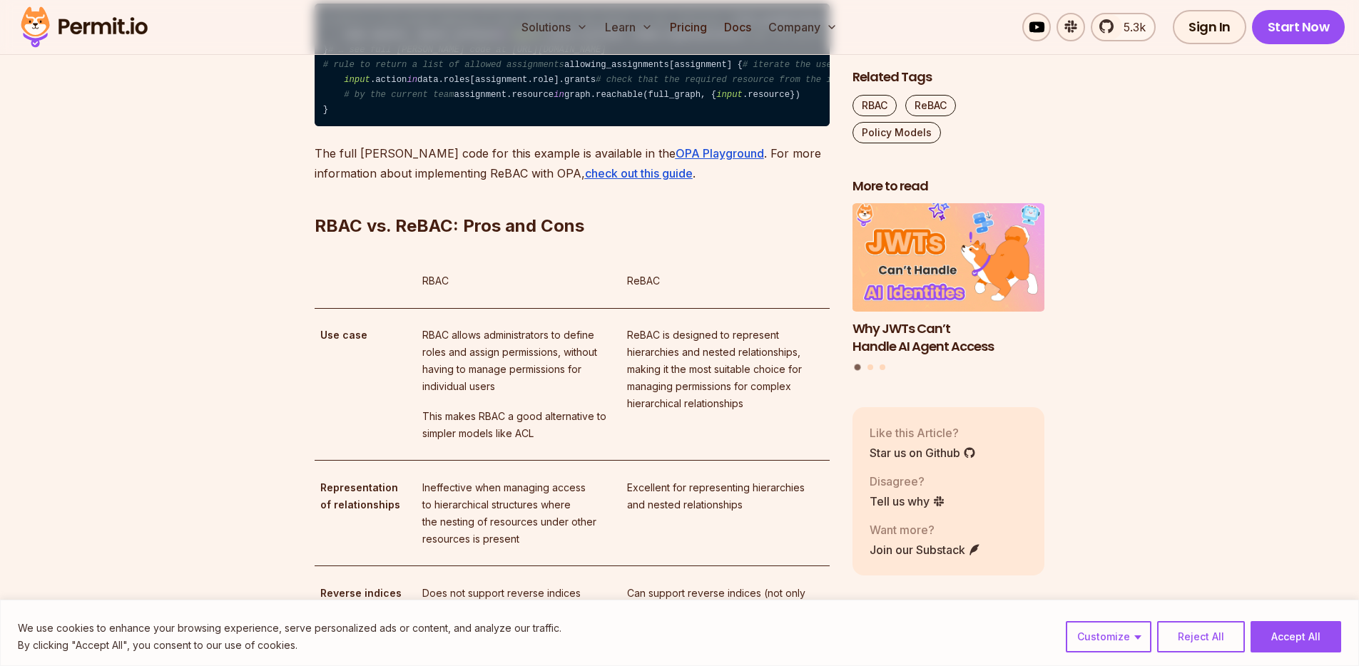
click at [459, 126] on code "# return a full graph mapping of each subject to the object it has reference to…" at bounding box center [572, 65] width 515 height 123
drag, startPoint x: 528, startPoint y: 278, endPoint x: 382, endPoint y: 268, distance: 145.8
click at [426, 126] on code "# return a full graph mapping of each subject to the object it has reference to…" at bounding box center [572, 65] width 515 height 123
drag, startPoint x: 380, startPoint y: 268, endPoint x: 490, endPoint y: 280, distance: 110.4
click at [471, 126] on code "# return a full graph mapping of each subject to the object it has reference to…" at bounding box center [572, 65] width 515 height 123
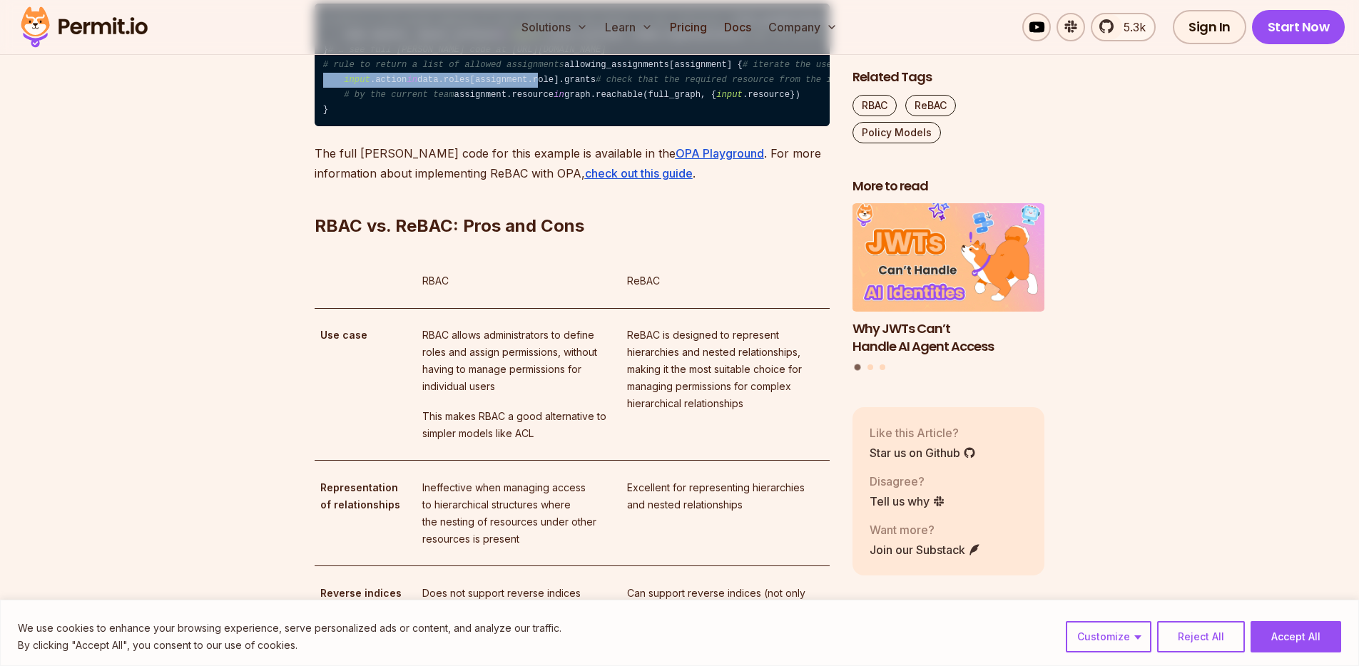
drag, startPoint x: 544, startPoint y: 280, endPoint x: 427, endPoint y: 262, distance: 118.2
click at [457, 126] on code "# return a full graph mapping of each subject to the object it has reference to…" at bounding box center [572, 65] width 515 height 123
click at [425, 126] on code "# return a full graph mapping of each subject to the object it has reference to…" at bounding box center [572, 65] width 515 height 123
drag, startPoint x: 446, startPoint y: 283, endPoint x: 490, endPoint y: 292, distance: 45.0
click at [473, 126] on code "# return a full graph mapping of each subject to the object it has reference to…" at bounding box center [572, 65] width 515 height 123
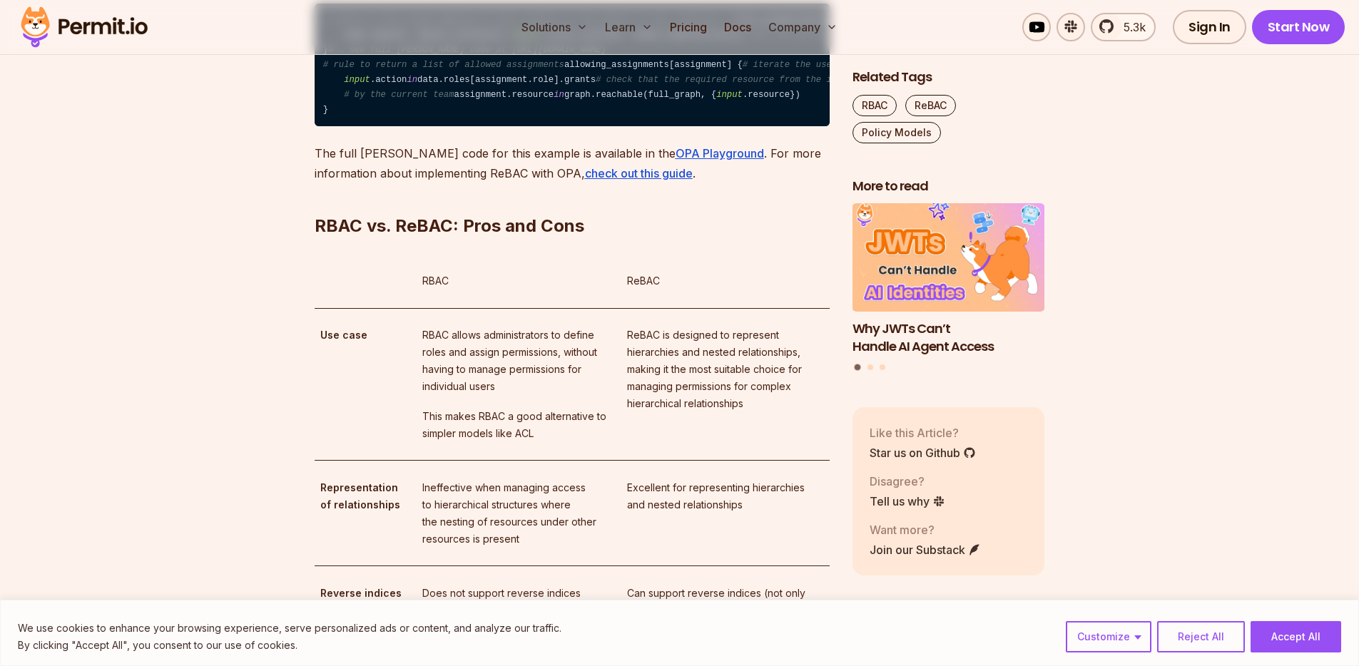
drag, startPoint x: 514, startPoint y: 295, endPoint x: 333, endPoint y: 243, distance: 187.6
click at [472, 126] on code "# return a full graph mapping of each subject to the object it has reference to…" at bounding box center [572, 65] width 515 height 123
